Goal: Find specific page/section: Find specific page/section

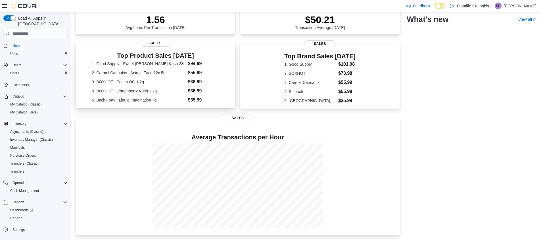
scroll to position [103, 0]
click at [15, 216] on span "Reports" at bounding box center [16, 218] width 12 height 5
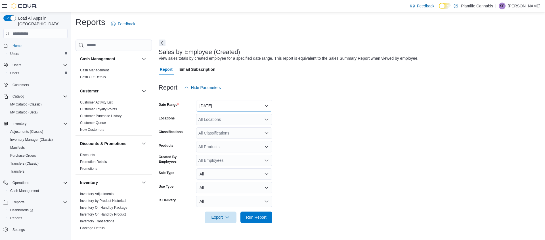
click at [227, 104] on button "Yesterday" at bounding box center [234, 105] width 76 height 11
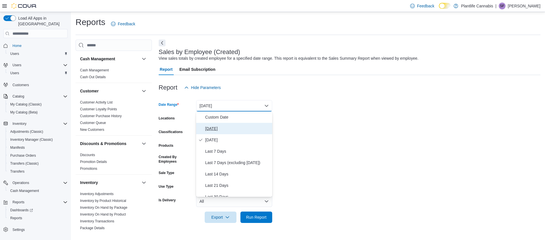
click at [207, 128] on span "Today" at bounding box center [237, 128] width 65 height 7
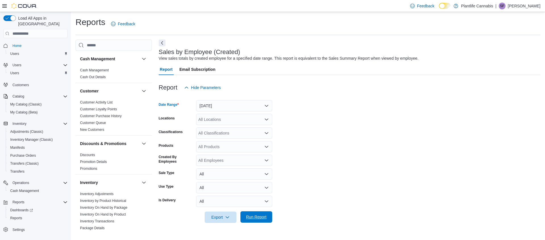
click at [257, 215] on span "Run Report" at bounding box center [256, 217] width 20 height 6
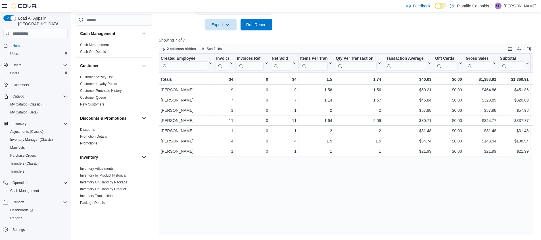
scroll to position [193, 0]
click at [265, 23] on span "Run Report" at bounding box center [256, 24] width 20 height 6
click at [18, 137] on span "Inventory Manager (Classic)" at bounding box center [31, 139] width 43 height 5
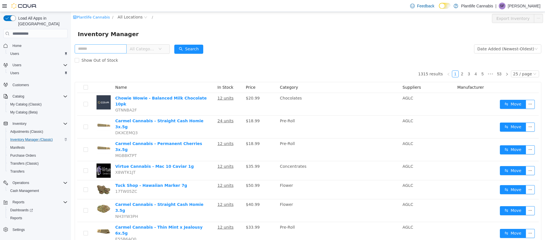
click at [87, 49] on input "text" at bounding box center [101, 48] width 52 height 9
type input "****"
click at [136, 16] on span "All Locations" at bounding box center [130, 17] width 25 height 6
type input "***"
click at [141, 57] on span "Calgary - Seton" at bounding box center [149, 57] width 31 height 5
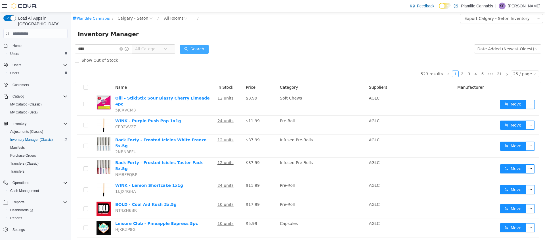
click at [201, 48] on button "Search" at bounding box center [194, 49] width 29 height 9
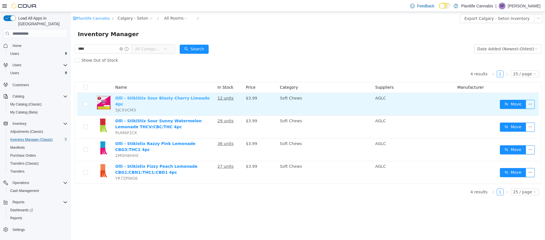
click at [164, 100] on link "Olli - StikiStix Sour Blasty Cherry Limeade 4pc" at bounding box center [162, 101] width 95 height 11
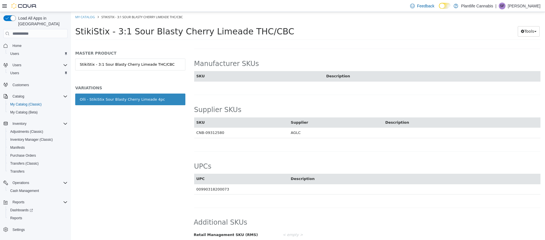
scroll to position [326, 0]
